Goal: Task Accomplishment & Management: Use online tool/utility

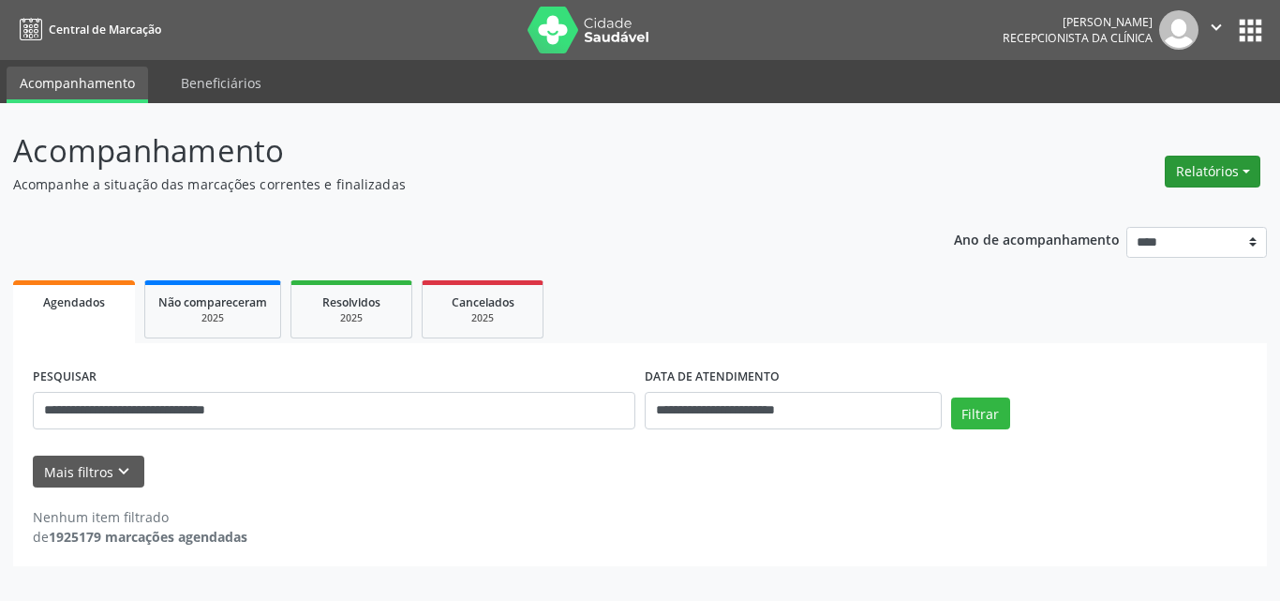
click at [1196, 169] on button "Relatórios" at bounding box center [1213, 172] width 96 height 32
click at [1133, 215] on link "Agendamentos" at bounding box center [1161, 212] width 202 height 26
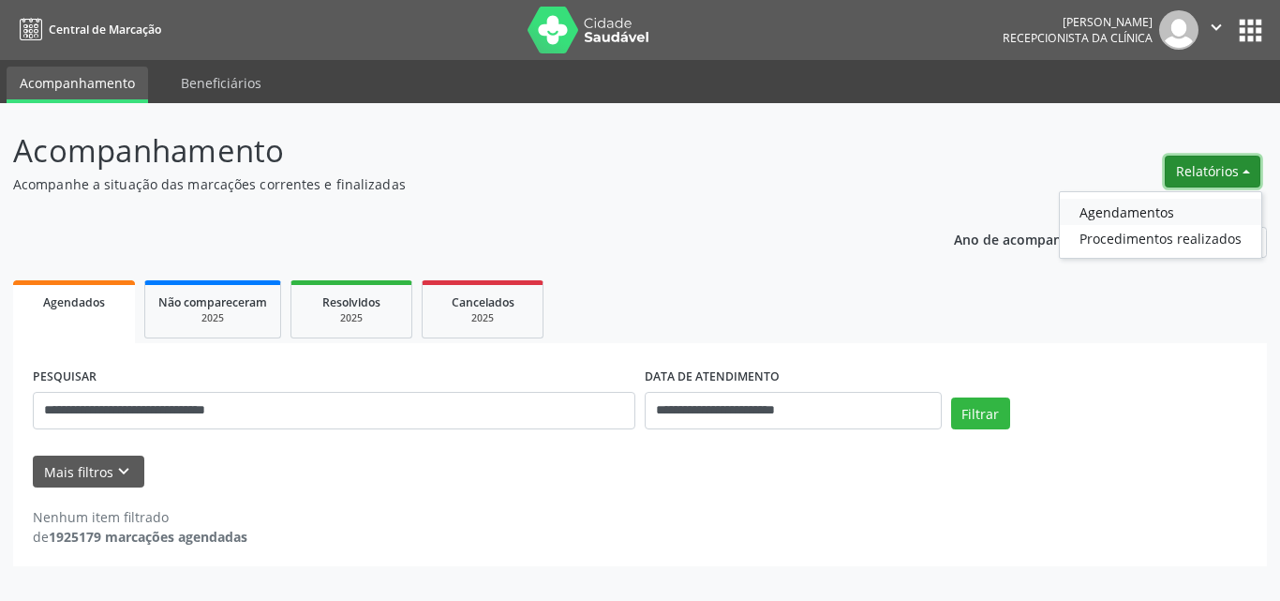
select select "*"
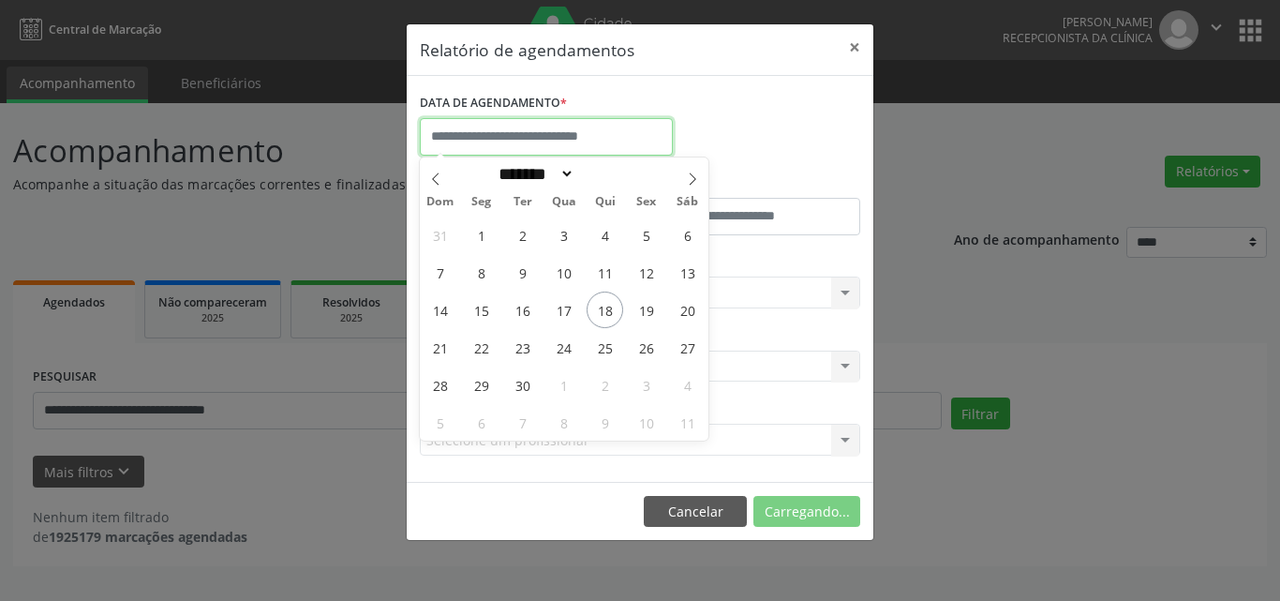
click at [481, 145] on input "text" at bounding box center [546, 136] width 253 height 37
click at [557, 350] on span "24" at bounding box center [564, 347] width 37 height 37
type input "**********"
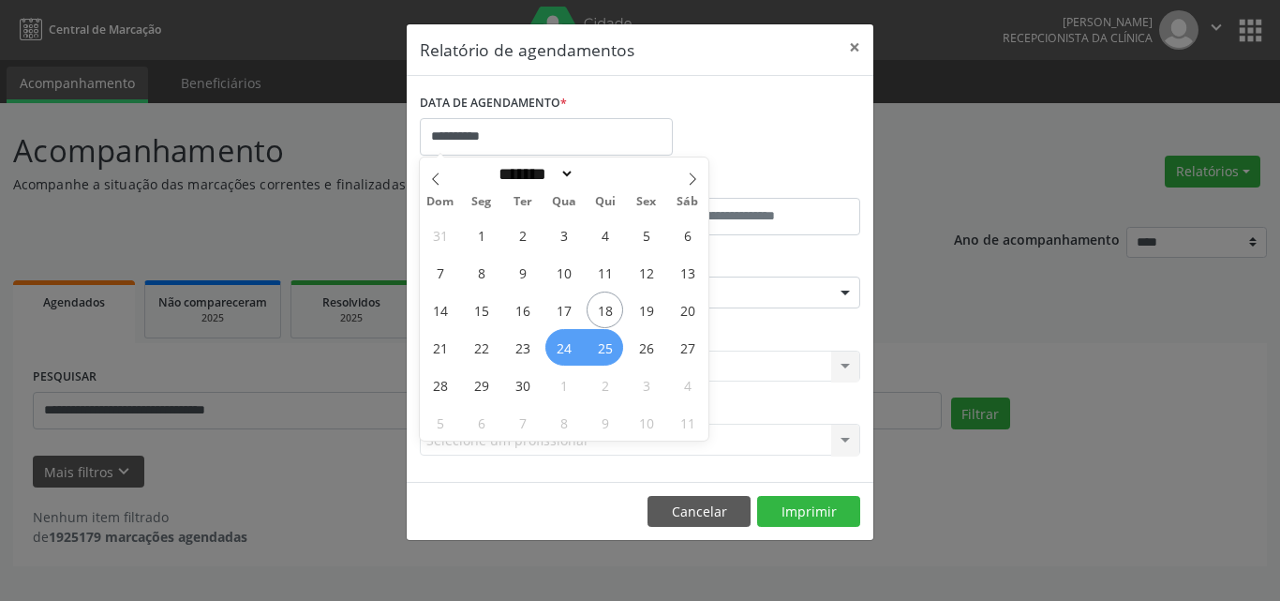
click at [590, 346] on span "25" at bounding box center [605, 347] width 37 height 37
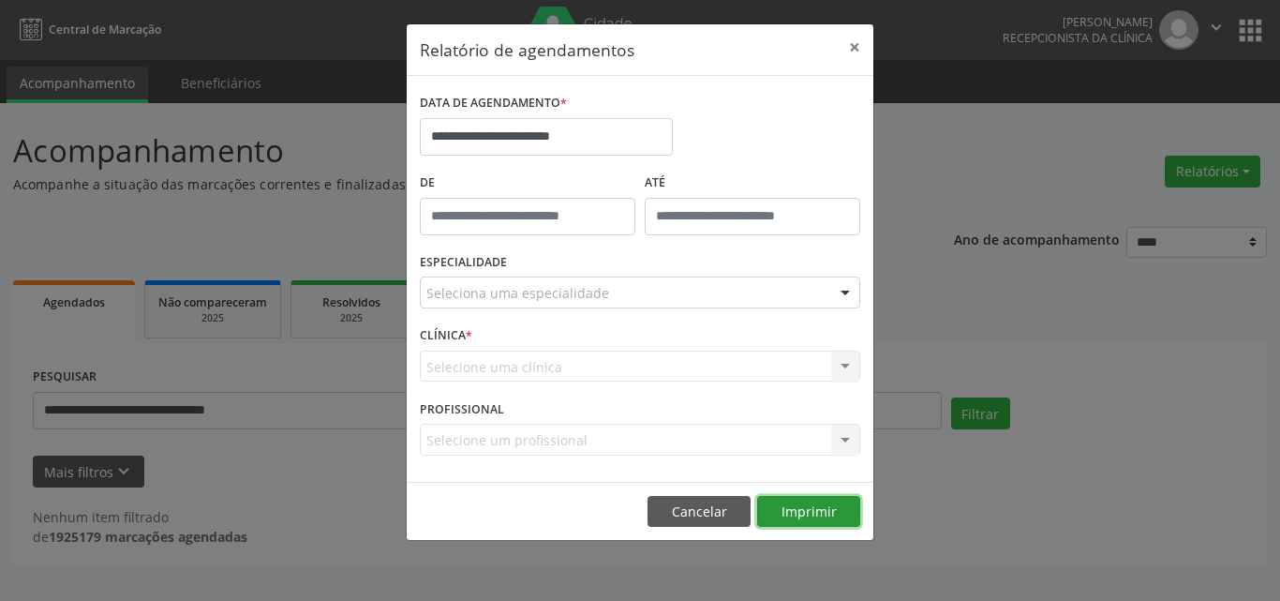
click at [827, 521] on button "Imprimir" at bounding box center [808, 512] width 103 height 32
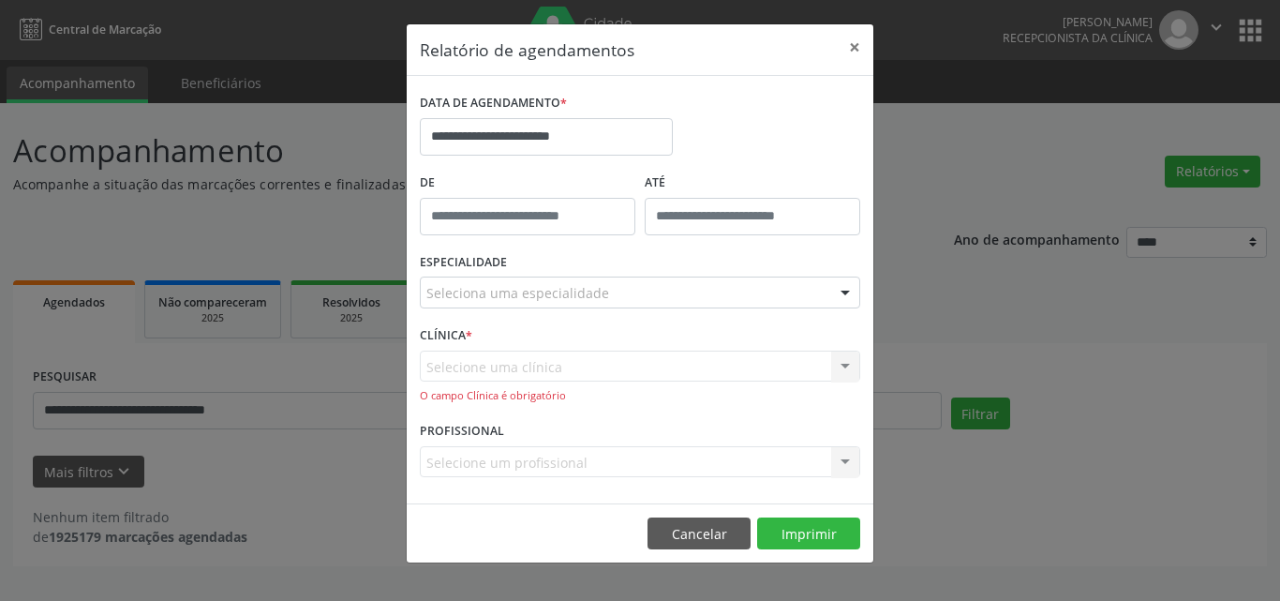
click at [620, 293] on div "Seleciona uma especialidade" at bounding box center [640, 293] width 441 height 32
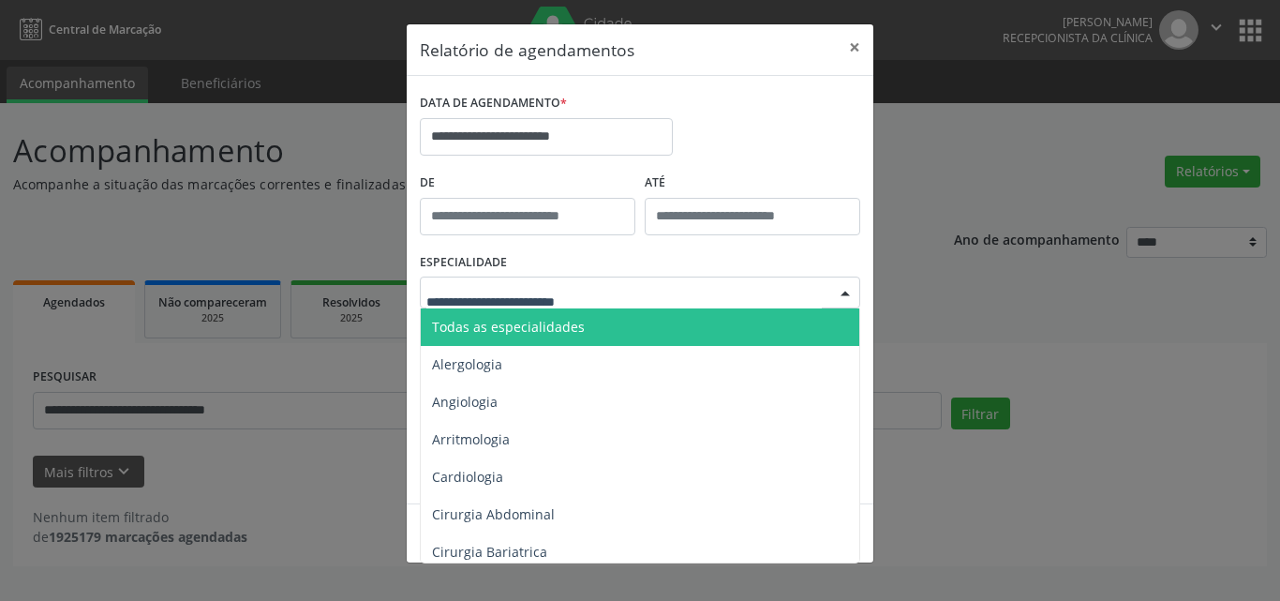
click at [601, 324] on span "Todas as especialidades" at bounding box center [641, 326] width 441 height 37
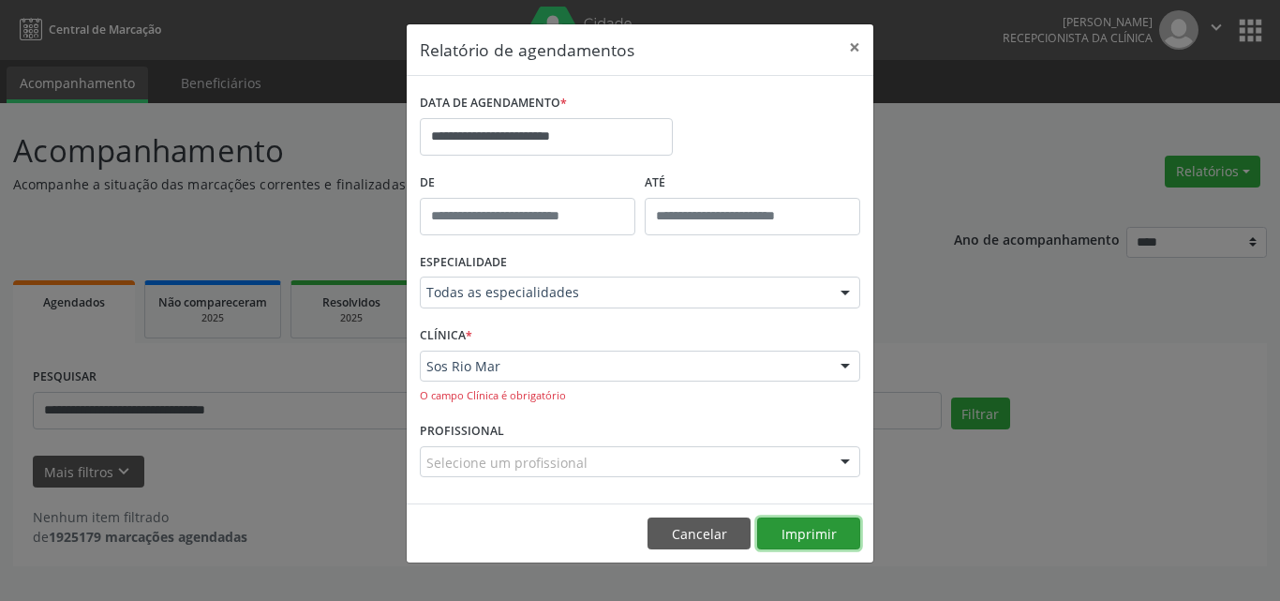
click at [817, 533] on button "Imprimir" at bounding box center [808, 533] width 103 height 32
